Goal: Find specific page/section: Find specific page/section

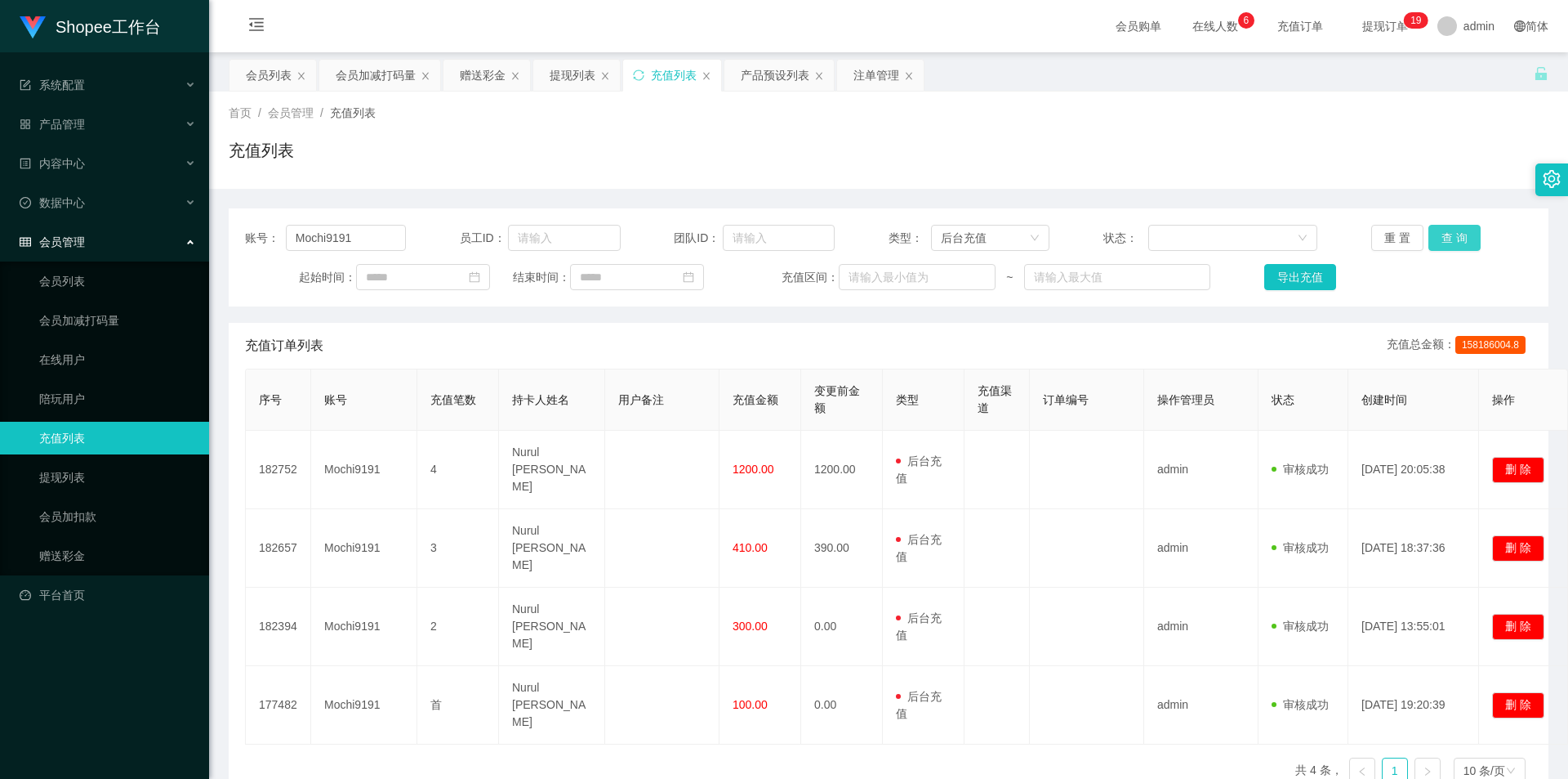
click at [1450, 230] on button "查 询" at bounding box center [1454, 237] width 52 height 26
click at [266, 73] on div "会员列表" at bounding box center [269, 74] width 46 height 32
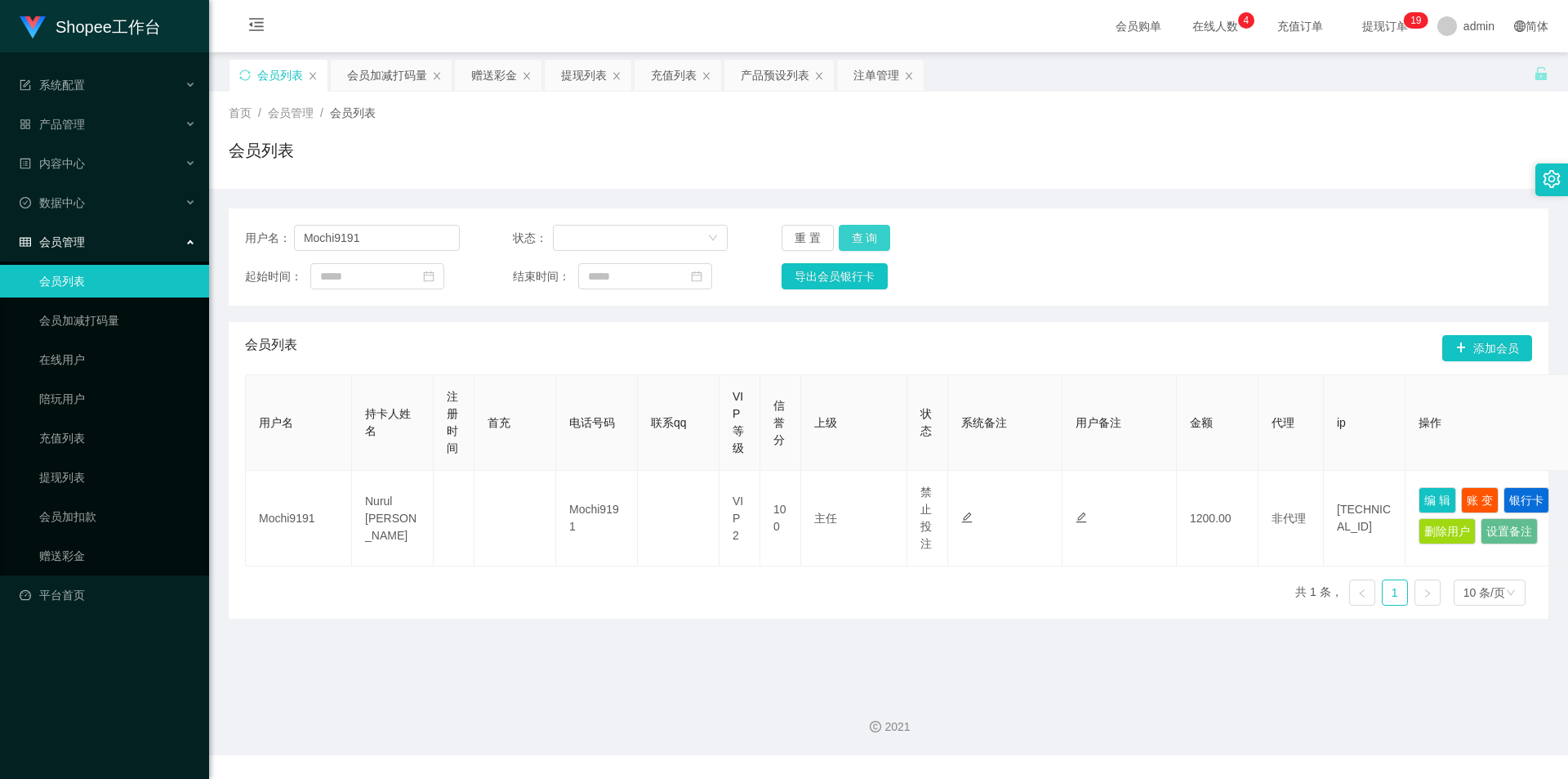
click at [870, 236] on button "查 询" at bounding box center [865, 237] width 52 height 26
click at [427, 230] on input "Mochi9191" at bounding box center [377, 237] width 166 height 26
click at [859, 233] on button "查 询" at bounding box center [865, 237] width 52 height 26
click at [859, 237] on button "查 询" at bounding box center [865, 237] width 52 height 26
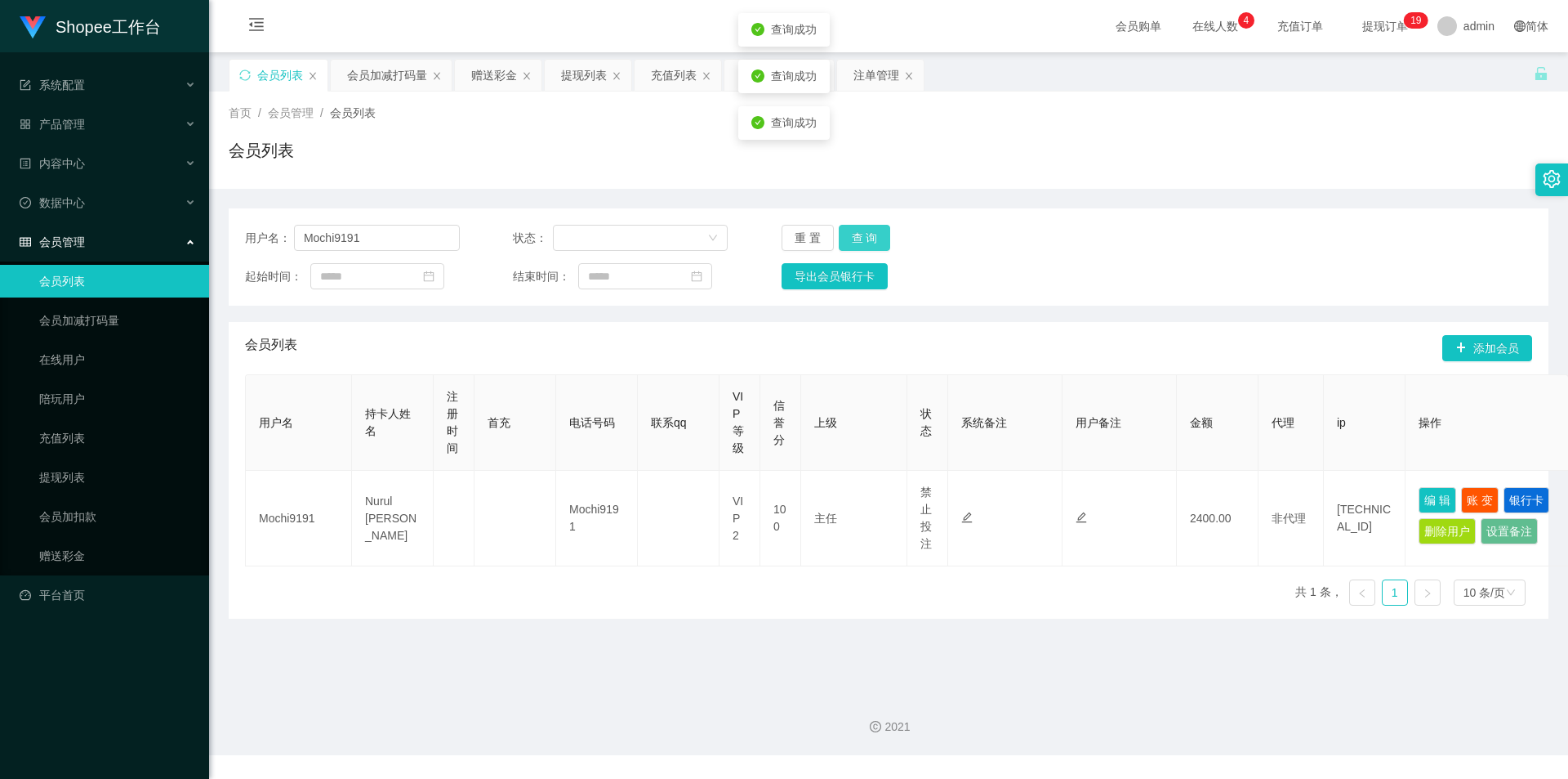
click at [862, 239] on button "查 询" at bounding box center [865, 237] width 52 height 26
click at [863, 238] on button "查 询" at bounding box center [865, 237] width 52 height 26
